Goal: Task Accomplishment & Management: Manage account settings

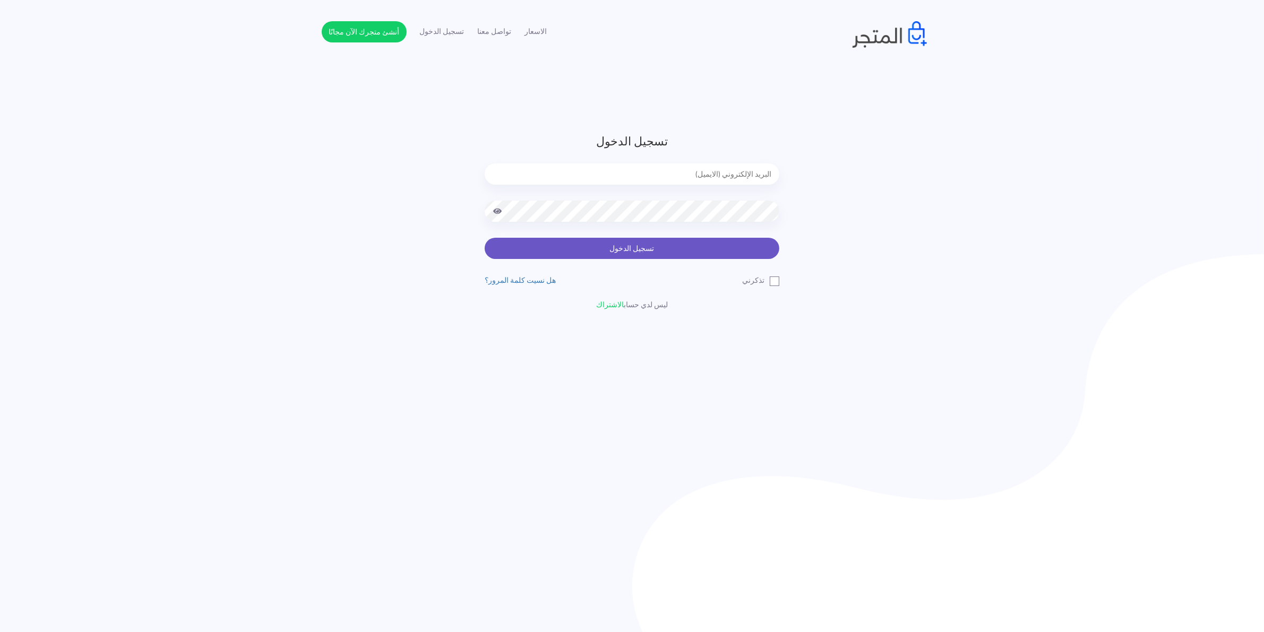
type input "xp.switch99@gmail.com"
click at [654, 250] on button "تسجيل الدخول" at bounding box center [632, 248] width 295 height 21
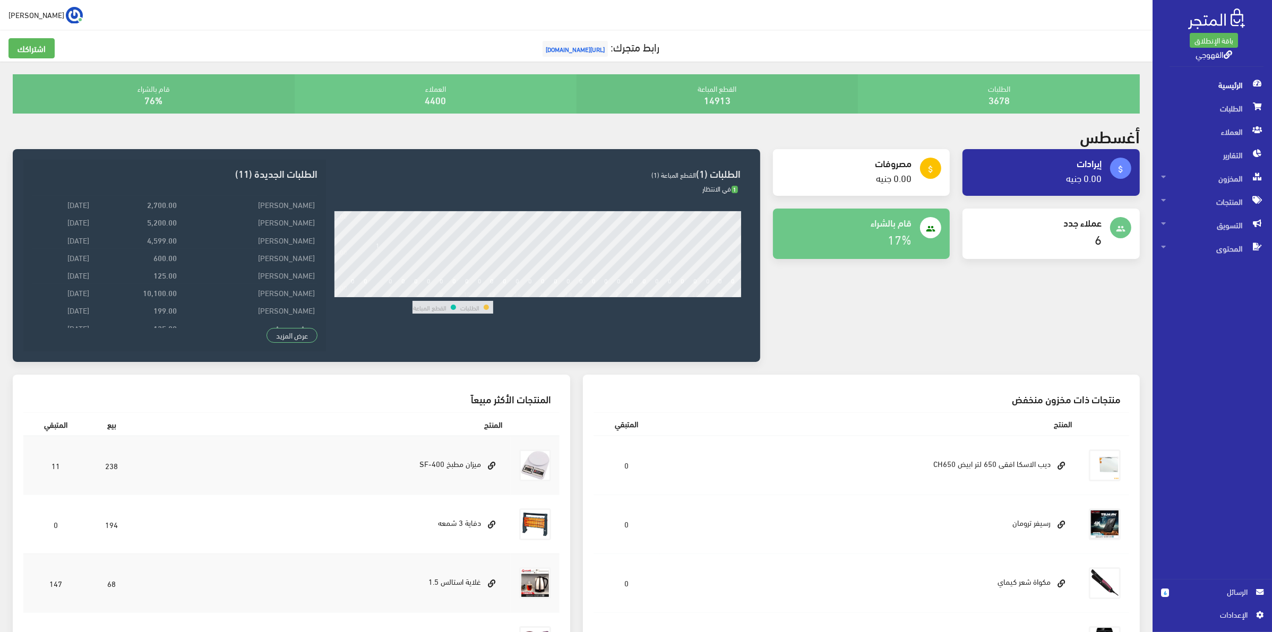
click at [1201, 594] on span "الرسائل" at bounding box center [1213, 592] width 70 height 12
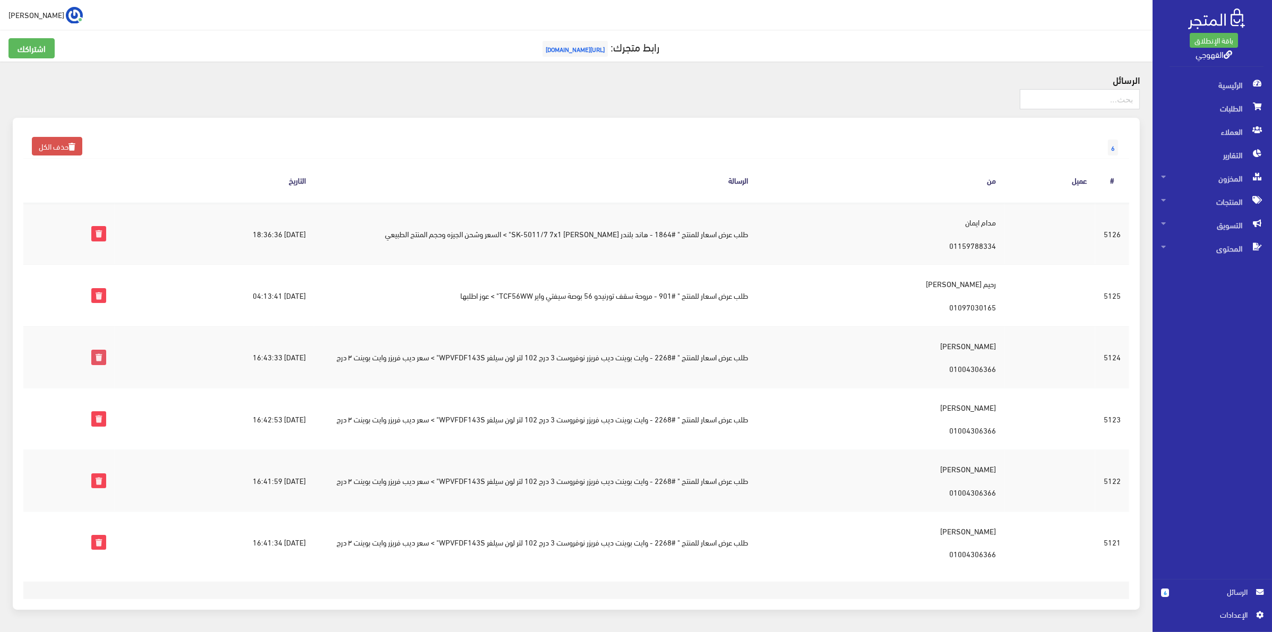
click at [105, 359] on icon at bounding box center [99, 357] width 14 height 14
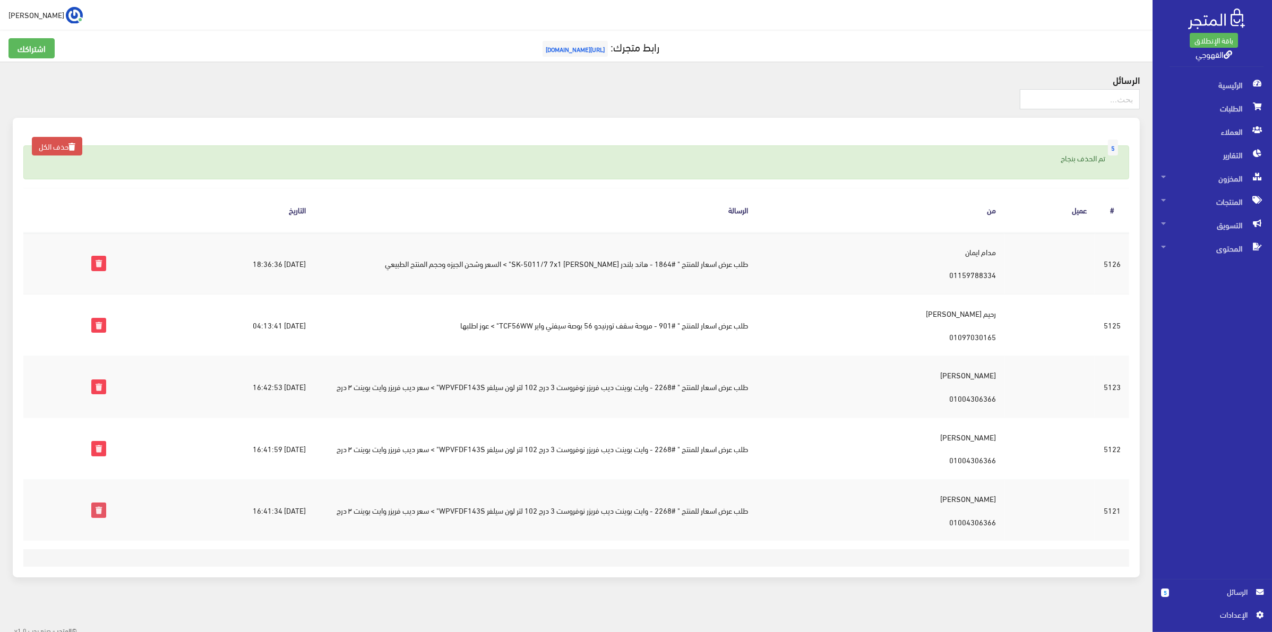
drag, startPoint x: 107, startPoint y: 513, endPoint x: 686, endPoint y: 64, distance: 732.9
click at [106, 513] on icon at bounding box center [99, 510] width 14 height 14
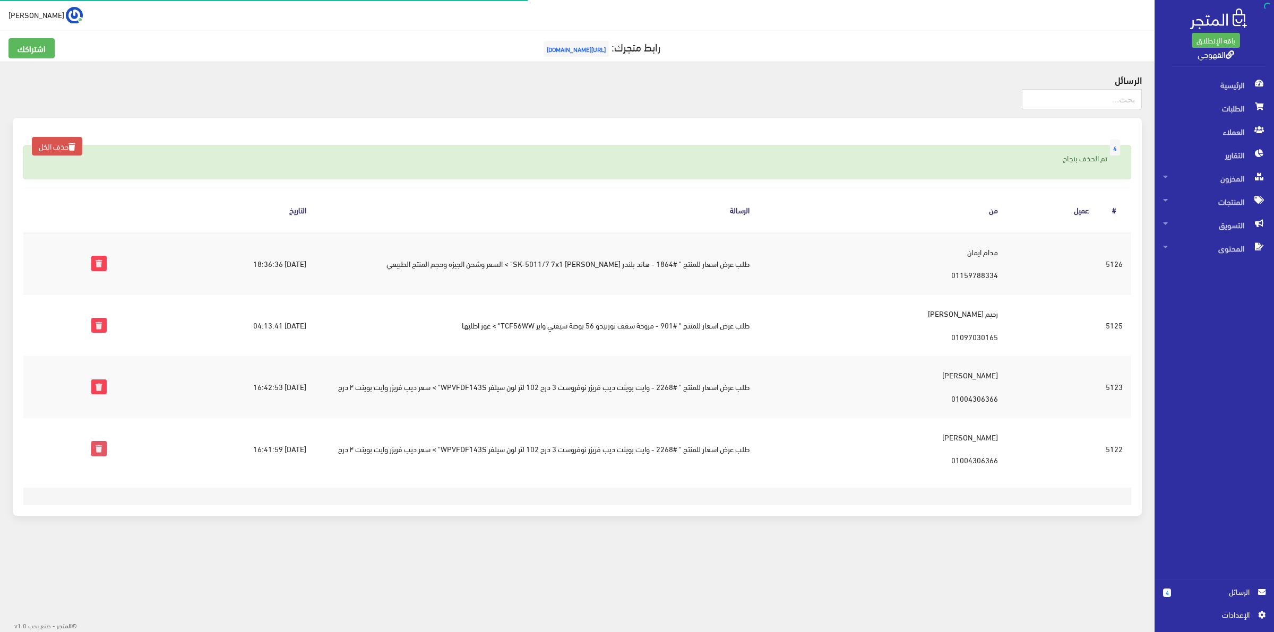
click at [104, 454] on icon at bounding box center [99, 449] width 14 height 14
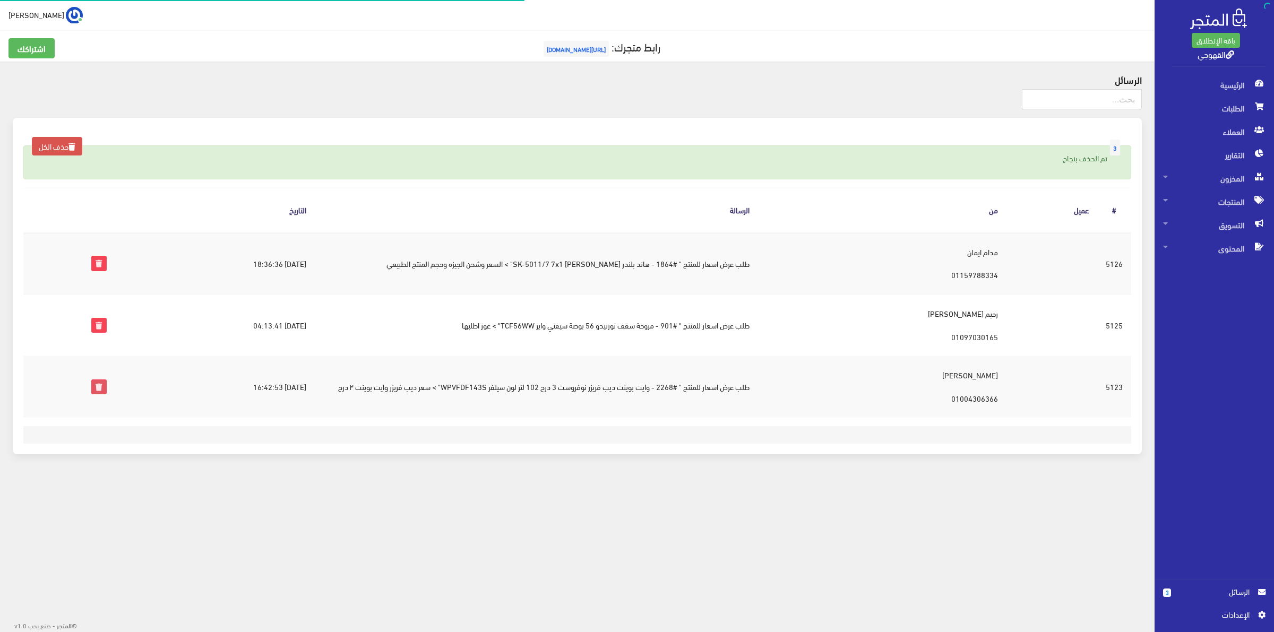
click at [100, 390] on icon at bounding box center [99, 387] width 14 height 14
